Goal: Task Accomplishment & Management: Manage account settings

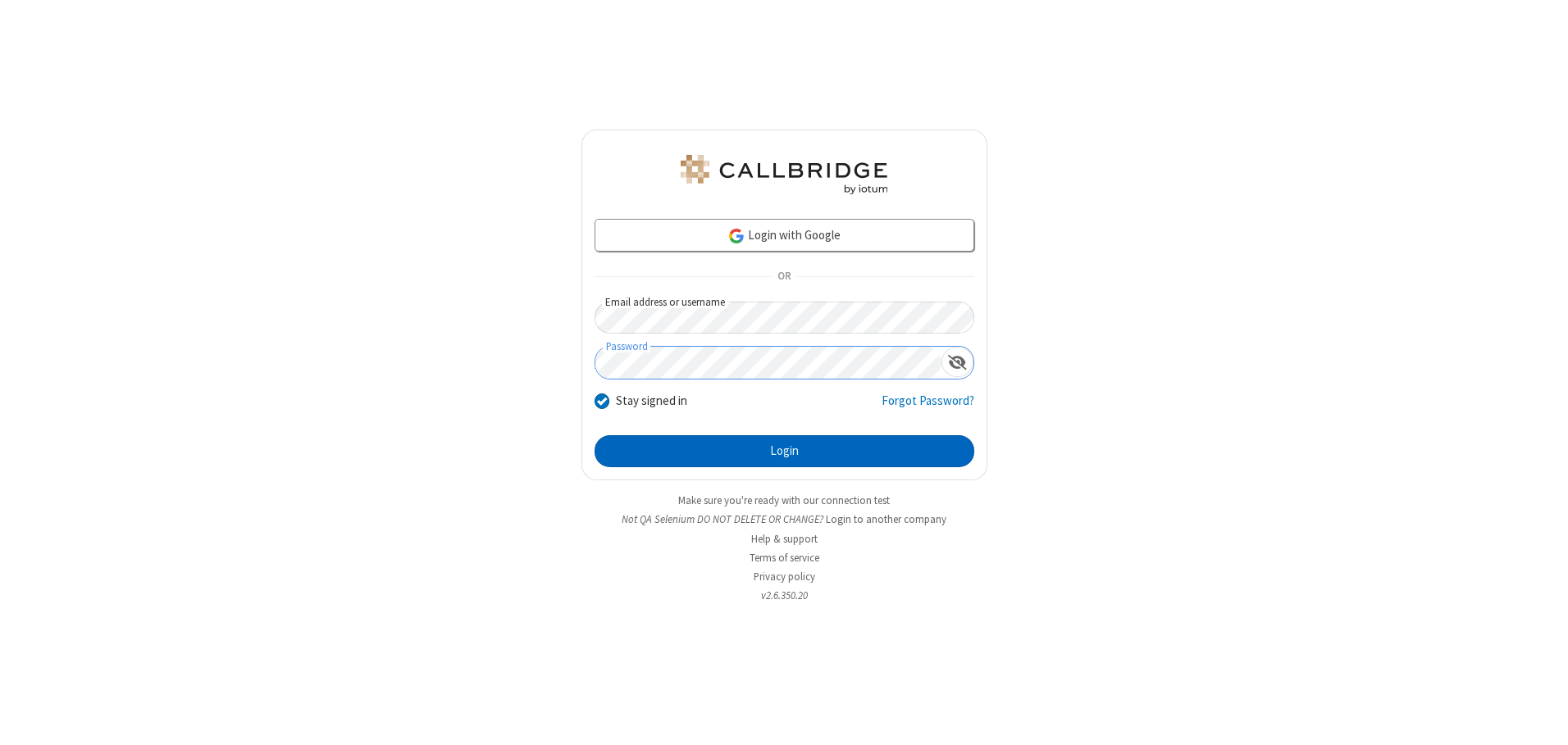
click at [784, 451] on button "Login" at bounding box center [784, 452] width 380 height 33
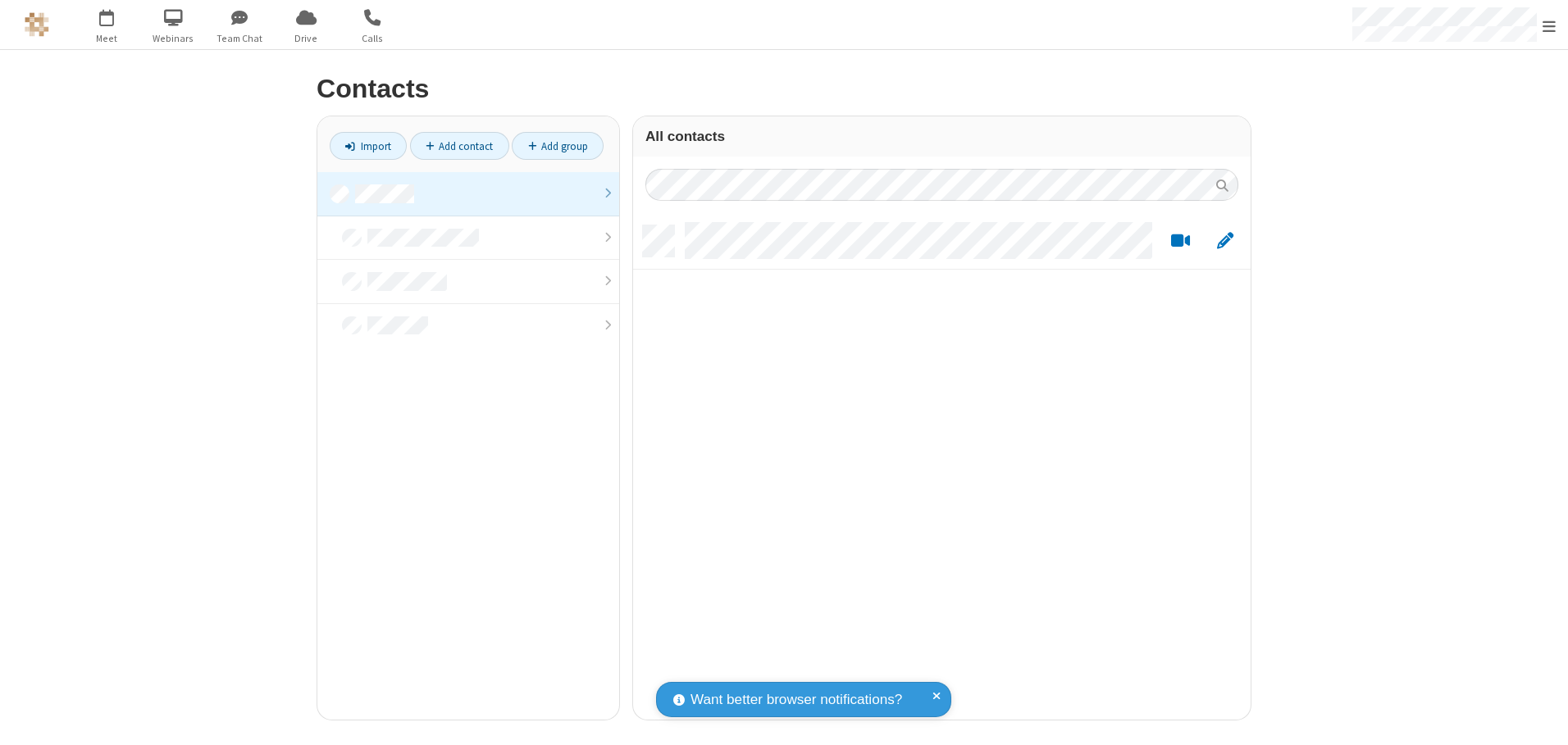
scroll to position [494, 605]
click at [469, 193] on link at bounding box center [468, 194] width 302 height 44
click at [459, 146] on link "Add contact" at bounding box center [459, 146] width 99 height 27
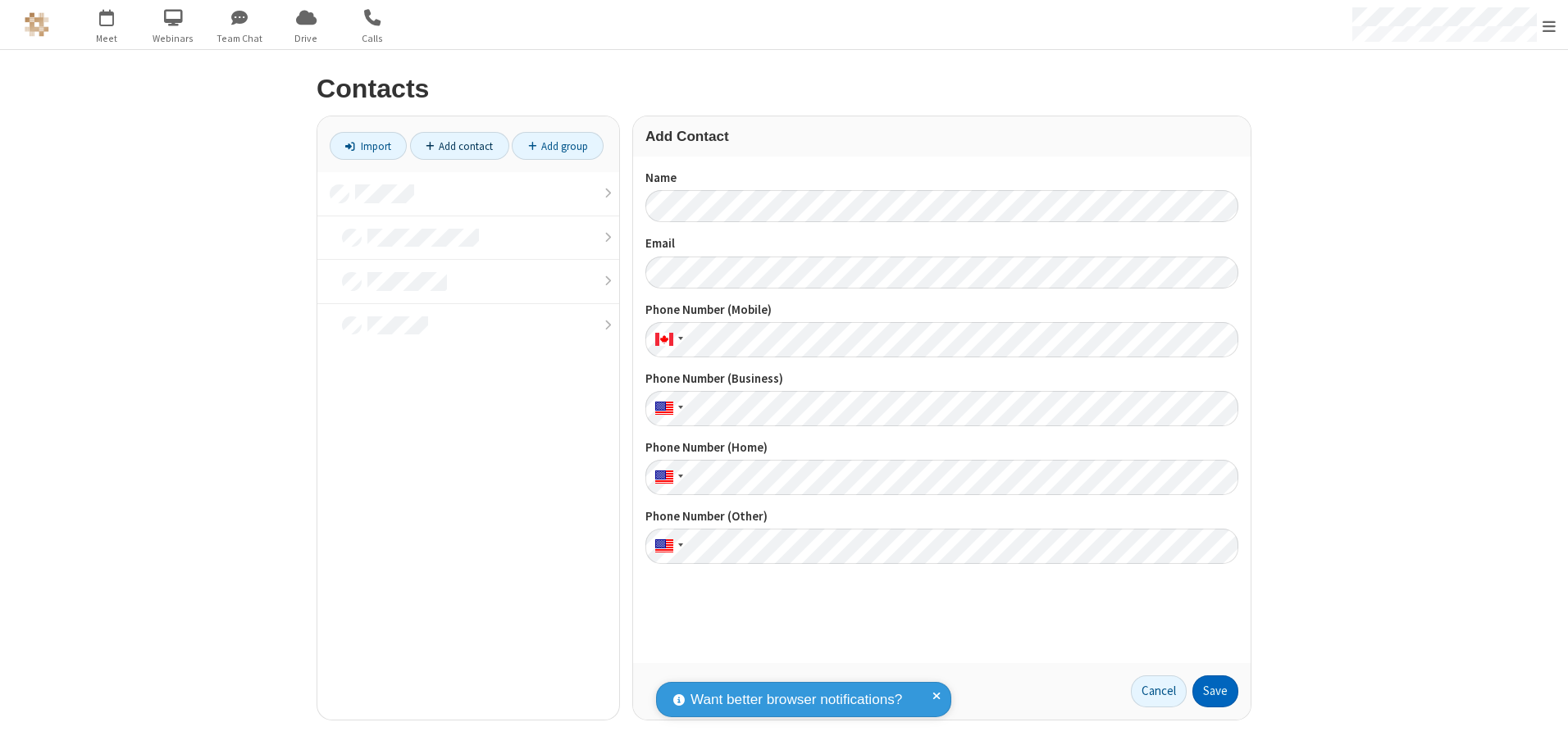
click at [1215, 691] on button "Save" at bounding box center [1215, 692] width 46 height 33
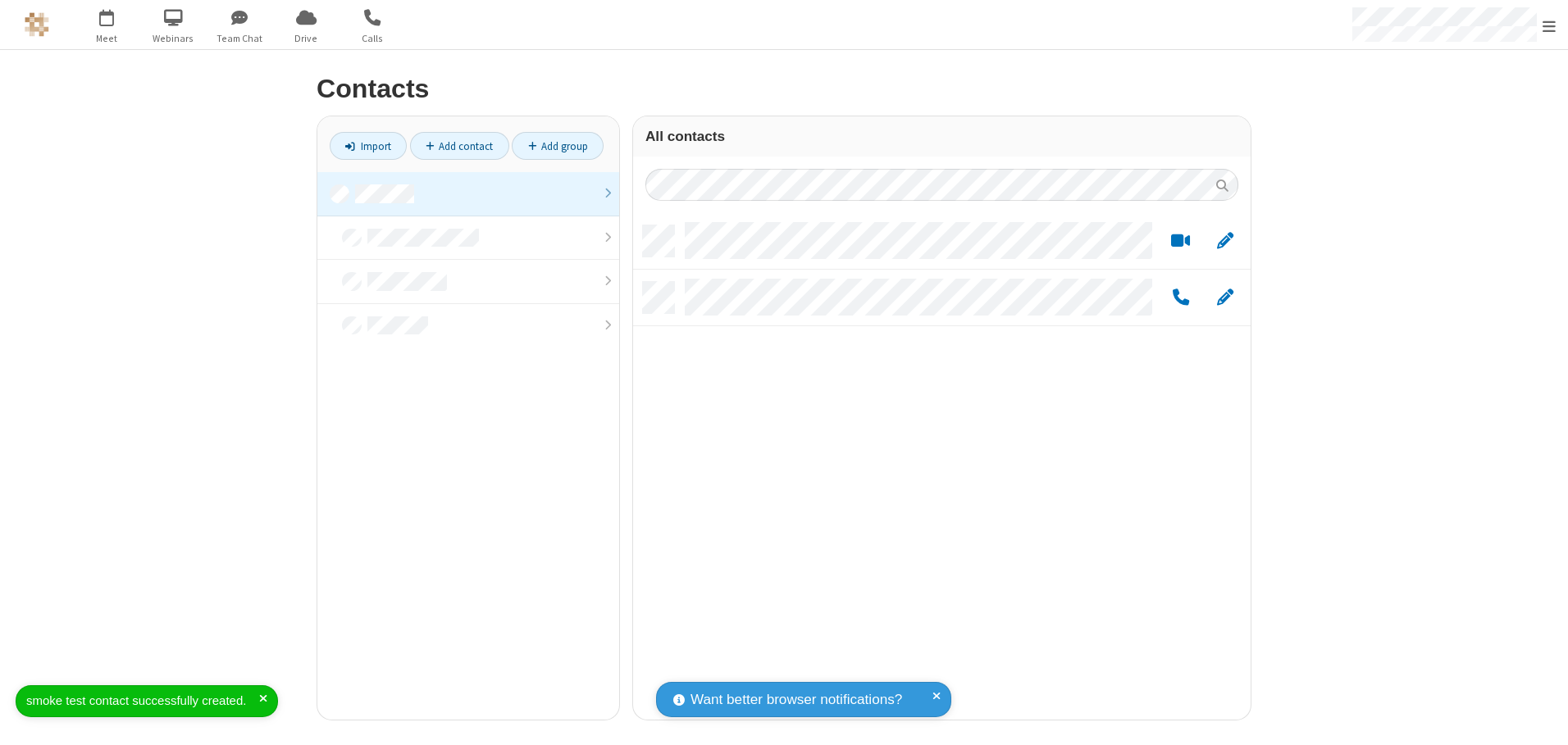
scroll to position [494, 605]
